Goal: Information Seeking & Learning: Understand process/instructions

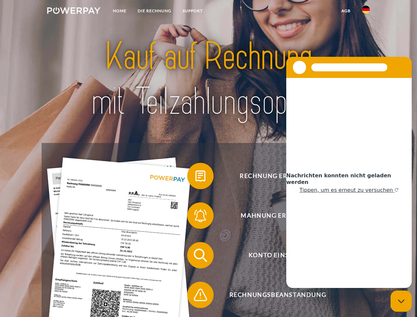
click at [74, 12] on img at bounding box center [73, 10] width 53 height 7
click at [366, 12] on img at bounding box center [366, 10] width 8 height 8
click at [346, 11] on link "agb" at bounding box center [346, 11] width 20 height 12
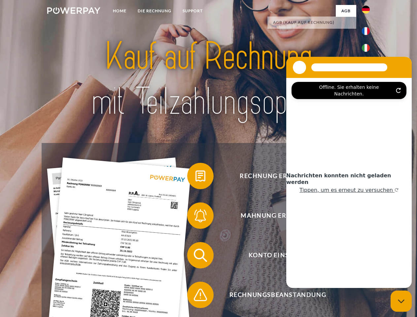
click at [196, 177] on span at bounding box center [190, 176] width 33 height 33
click at [196, 217] on span at bounding box center [190, 215] width 33 height 33
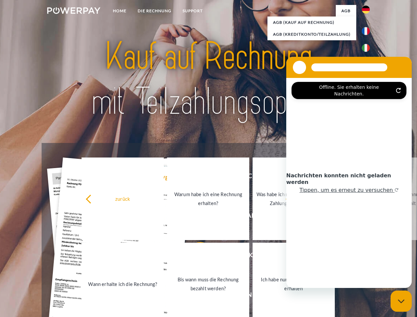
click at [196, 257] on link "Bis wann muss die Rechnung bezahlt werden?" at bounding box center [208, 284] width 82 height 83
click at [196, 296] on span at bounding box center [190, 295] width 33 height 33
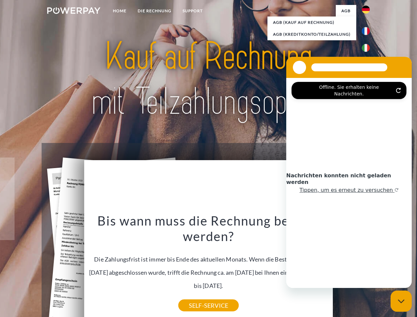
click at [402, 301] on icon "Messaging-Fenster schließen" at bounding box center [401, 301] width 7 height 4
